Goal: Task Accomplishment & Management: Manage account settings

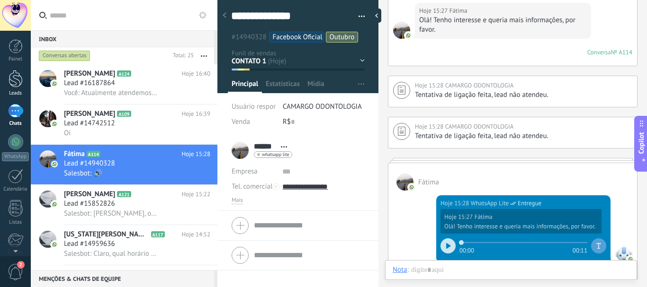
click at [13, 79] on div at bounding box center [16, 79] width 14 height 18
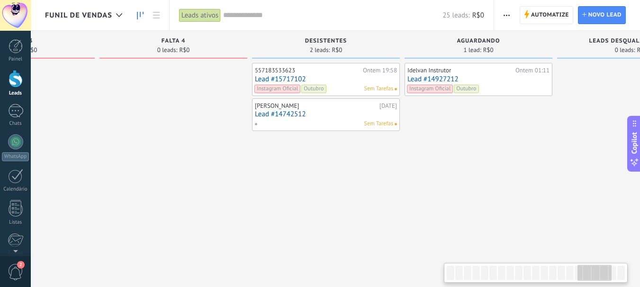
scroll to position [0, 2617]
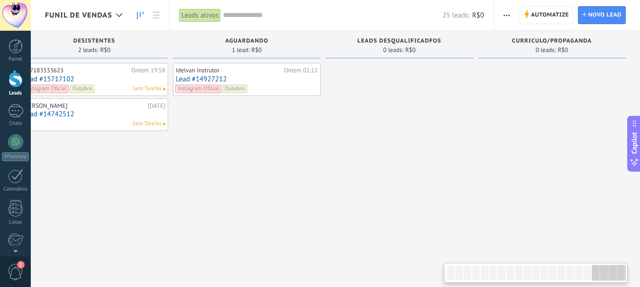
drag, startPoint x: 461, startPoint y: 278, endPoint x: 611, endPoint y: 247, distance: 152.7
click at [611, 247] on body ".abecls-1,.abecls-2{fill-rule:evenodd}.abecls-2{fill:#fff} .abhcls-1{fill:none}…" at bounding box center [320, 143] width 640 height 287
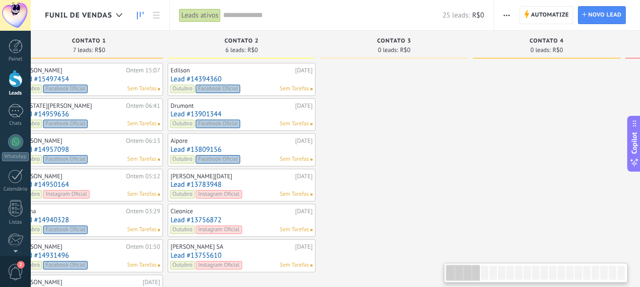
scroll to position [0, 0]
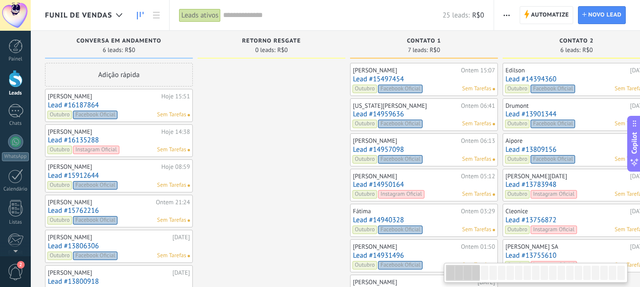
drag, startPoint x: 601, startPoint y: 270, endPoint x: 421, endPoint y: 268, distance: 180.0
click at [421, 268] on body ".abecls-1,.abecls-2{fill-rule:evenodd}.abecls-2{fill:#fff} .abhcls-1{fill:none}…" at bounding box center [320, 143] width 640 height 287
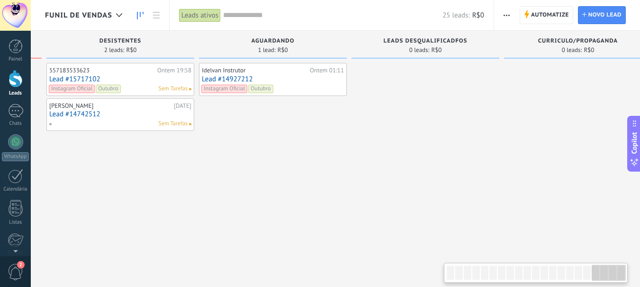
scroll to position [0, 2617]
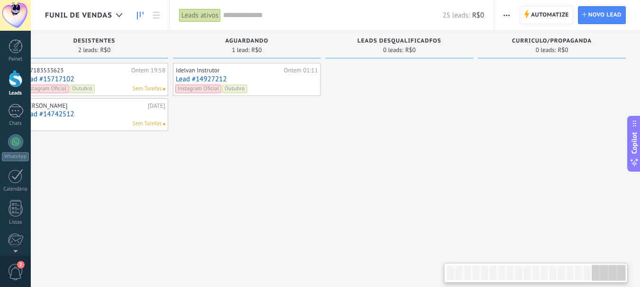
drag, startPoint x: 463, startPoint y: 279, endPoint x: 622, endPoint y: 215, distance: 171.7
click at [622, 215] on body ".abecls-1,.abecls-2{fill-rule:evenodd}.abecls-2{fill:#fff} .abhcls-1{fill:none}…" at bounding box center [320, 143] width 640 height 287
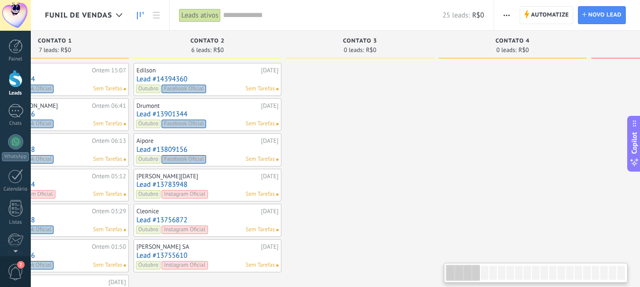
scroll to position [0, 0]
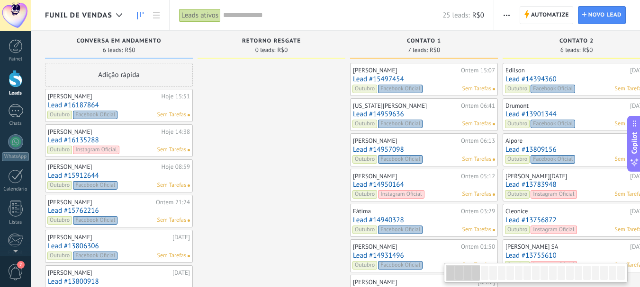
drag, startPoint x: 606, startPoint y: 274, endPoint x: 401, endPoint y: 306, distance: 208.0
click at [401, 287] on html ".abecls-1,.abecls-2{fill-rule:evenodd}.abecls-2{fill:#fff} .abhcls-1{fill:none}…" at bounding box center [320, 143] width 640 height 287
drag, startPoint x: 463, startPoint y: 264, endPoint x: 472, endPoint y: 266, distance: 9.1
click at [475, 261] on body ".abecls-1,.abecls-2{fill-rule:evenodd}.abecls-2{fill:#fff} .abhcls-1{fill:none}…" at bounding box center [320, 143] width 640 height 287
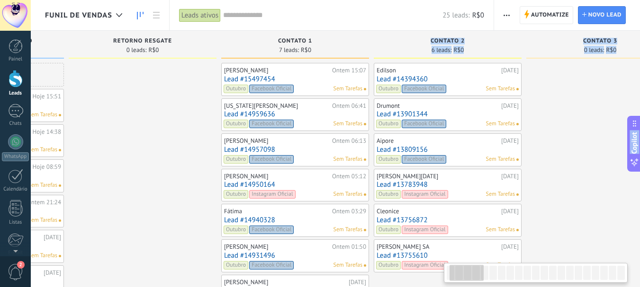
scroll to position [0, 180]
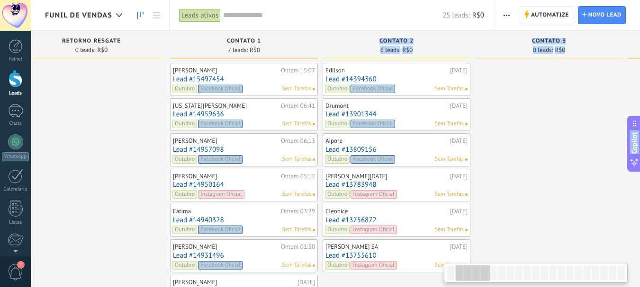
drag, startPoint x: 464, startPoint y: 274, endPoint x: 474, endPoint y: 271, distance: 10.5
click at [474, 271] on div at bounding box center [473, 273] width 34 height 16
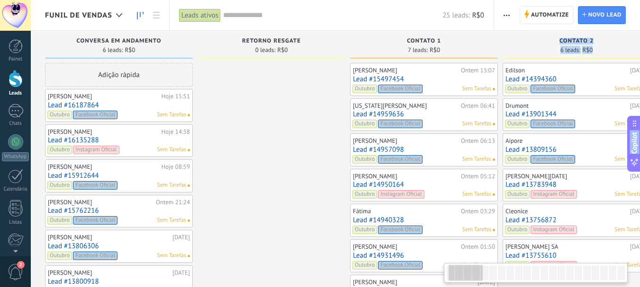
drag, startPoint x: 464, startPoint y: 276, endPoint x: 431, endPoint y: 277, distance: 32.7
click at [439, 277] on body ".abecls-1,.abecls-2{fill-rule:evenodd}.abecls-2{fill:#fff} .abhcls-1{fill:none}…" at bounding box center [320, 143] width 640 height 287
